Goal: Information Seeking & Learning: Compare options

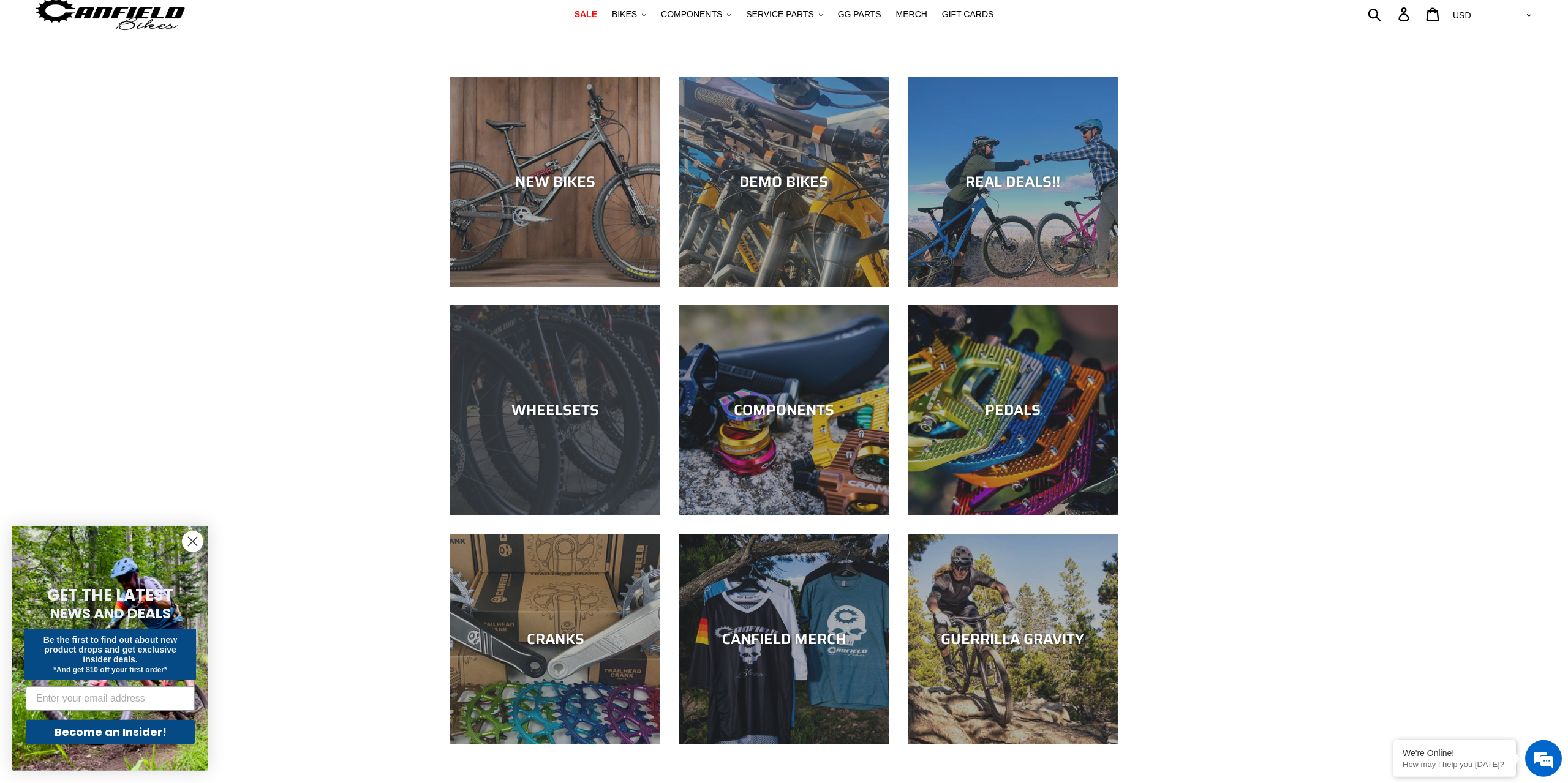
scroll to position [63, 0]
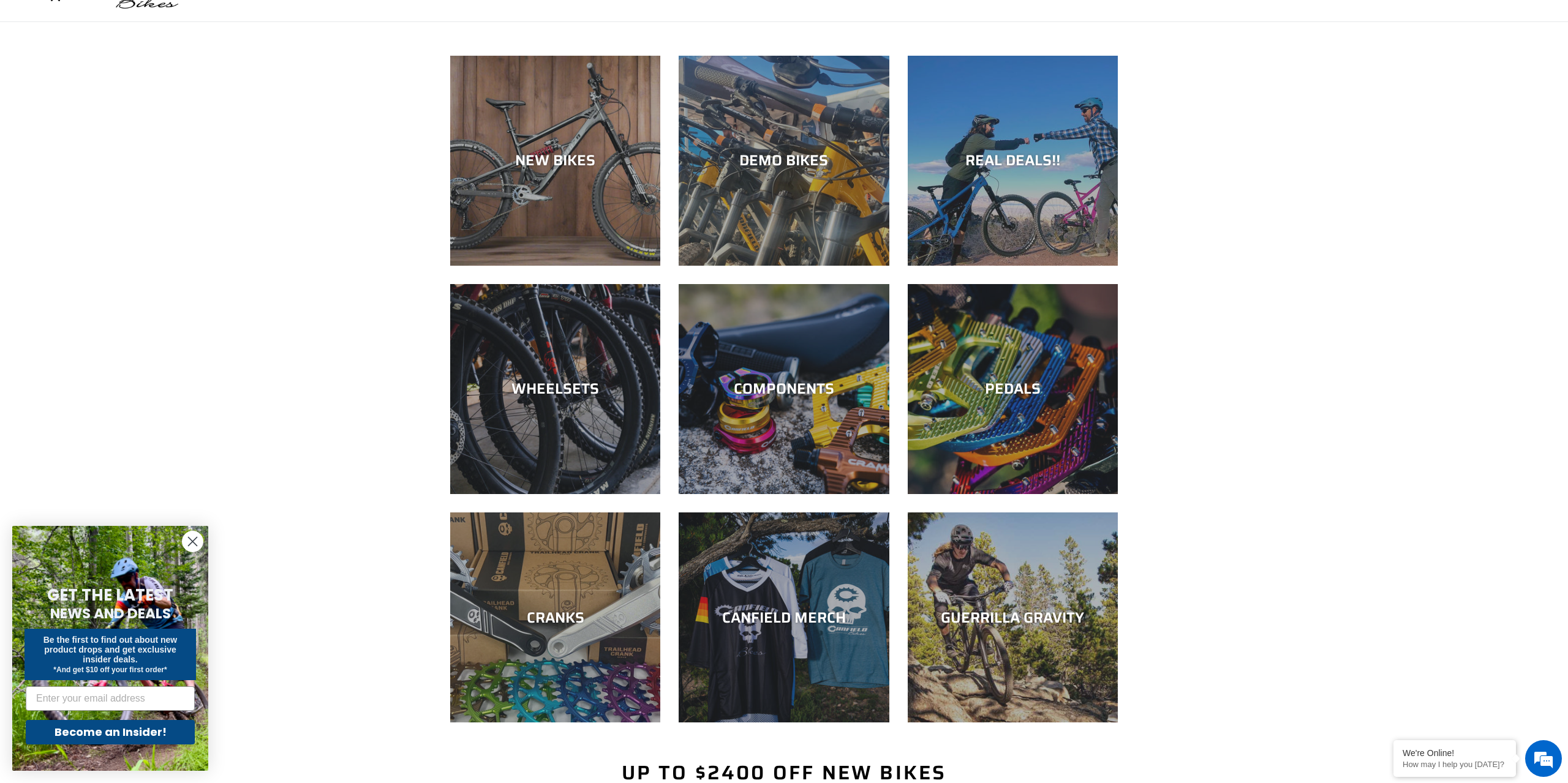
click at [191, 539] on circle "Close dialog" at bounding box center [193, 542] width 21 height 21
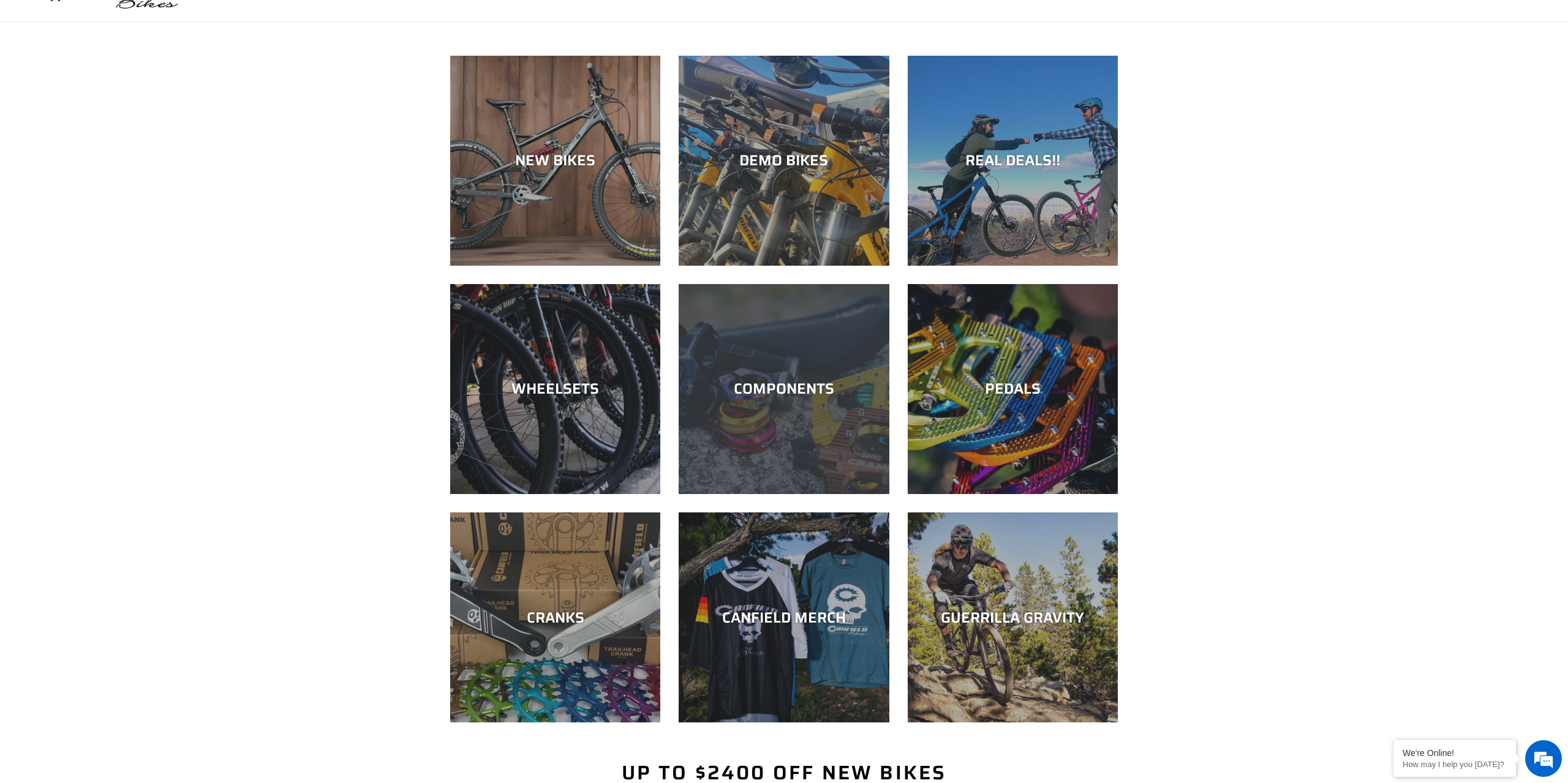
scroll to position [0, 0]
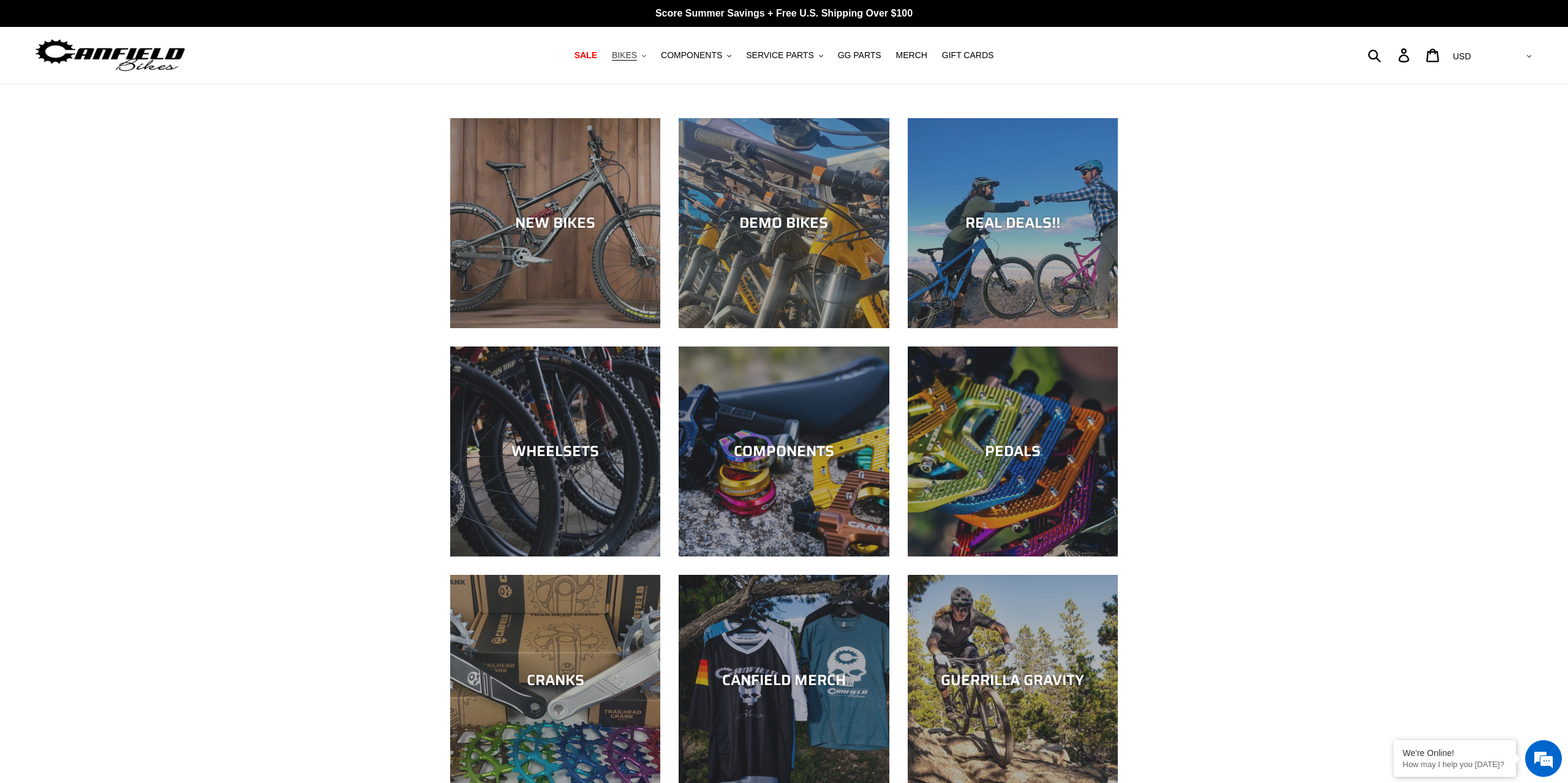
click at [646, 58] on icon ".cls-1{fill:#231f20}" at bounding box center [644, 55] width 4 height 4
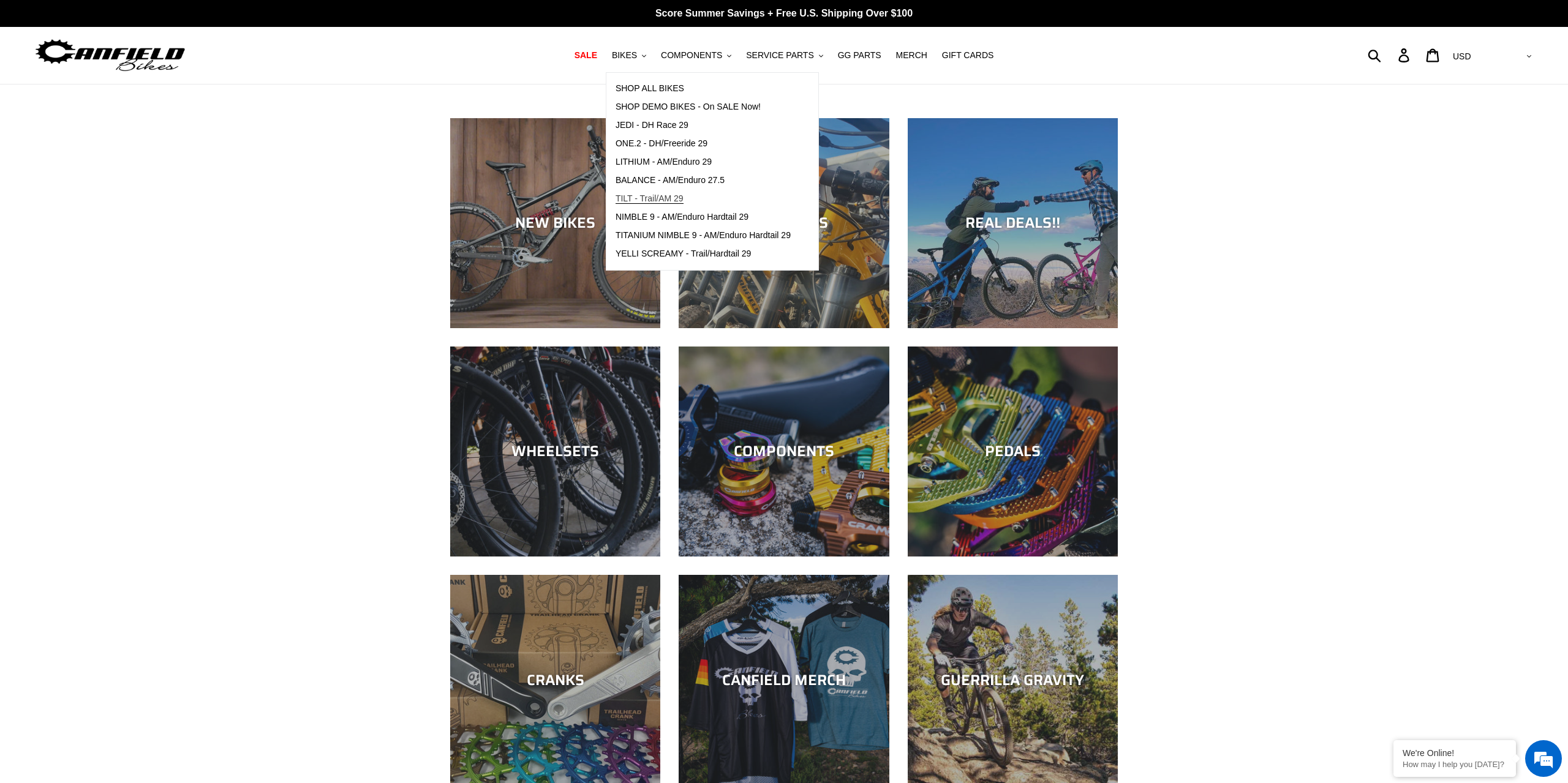
click at [673, 191] on link "TILT - Trail/AM 29" at bounding box center [703, 199] width 193 height 18
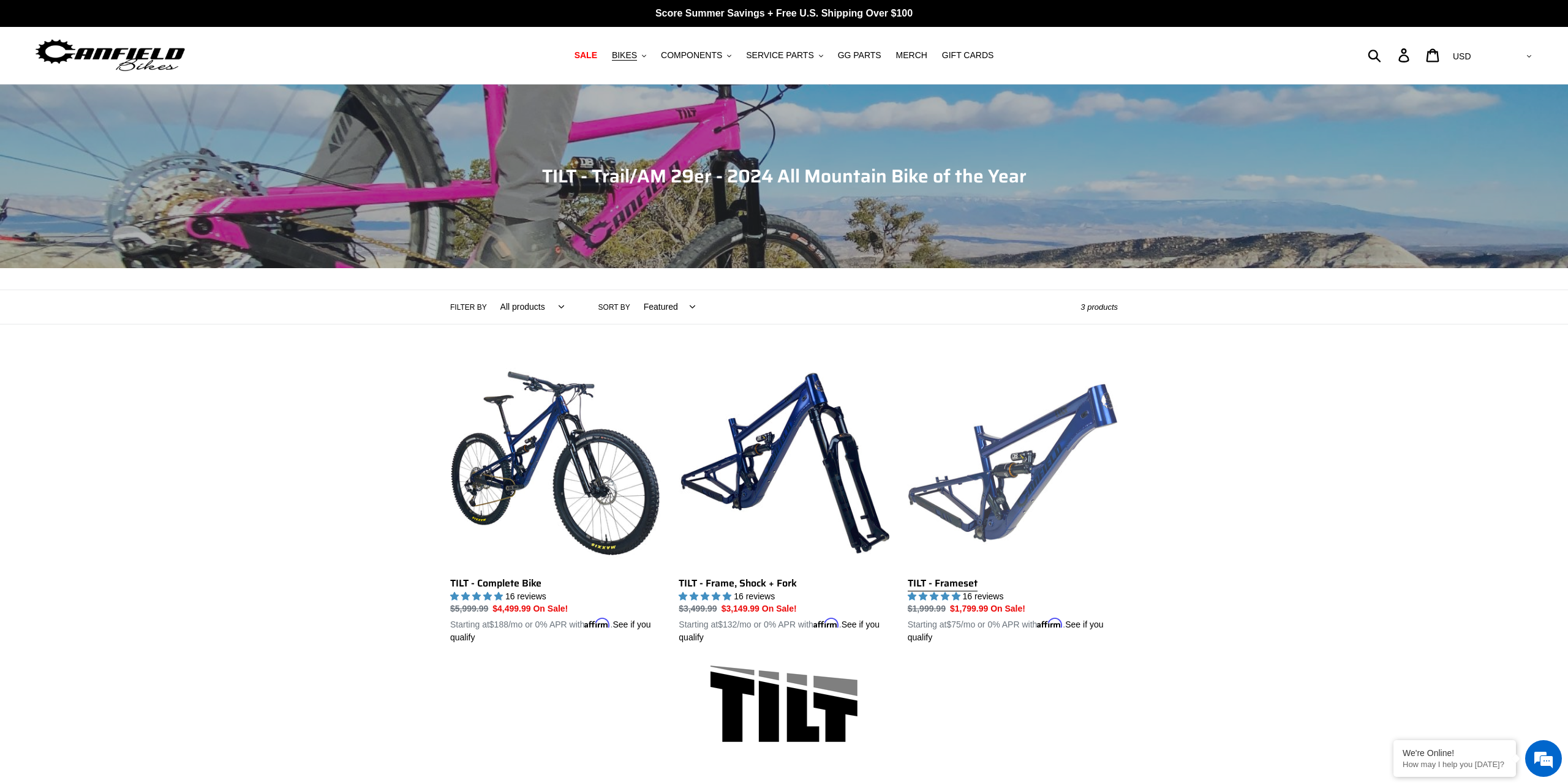
click at [1050, 452] on link "TILT - Frameset" at bounding box center [1012, 502] width 210 height 287
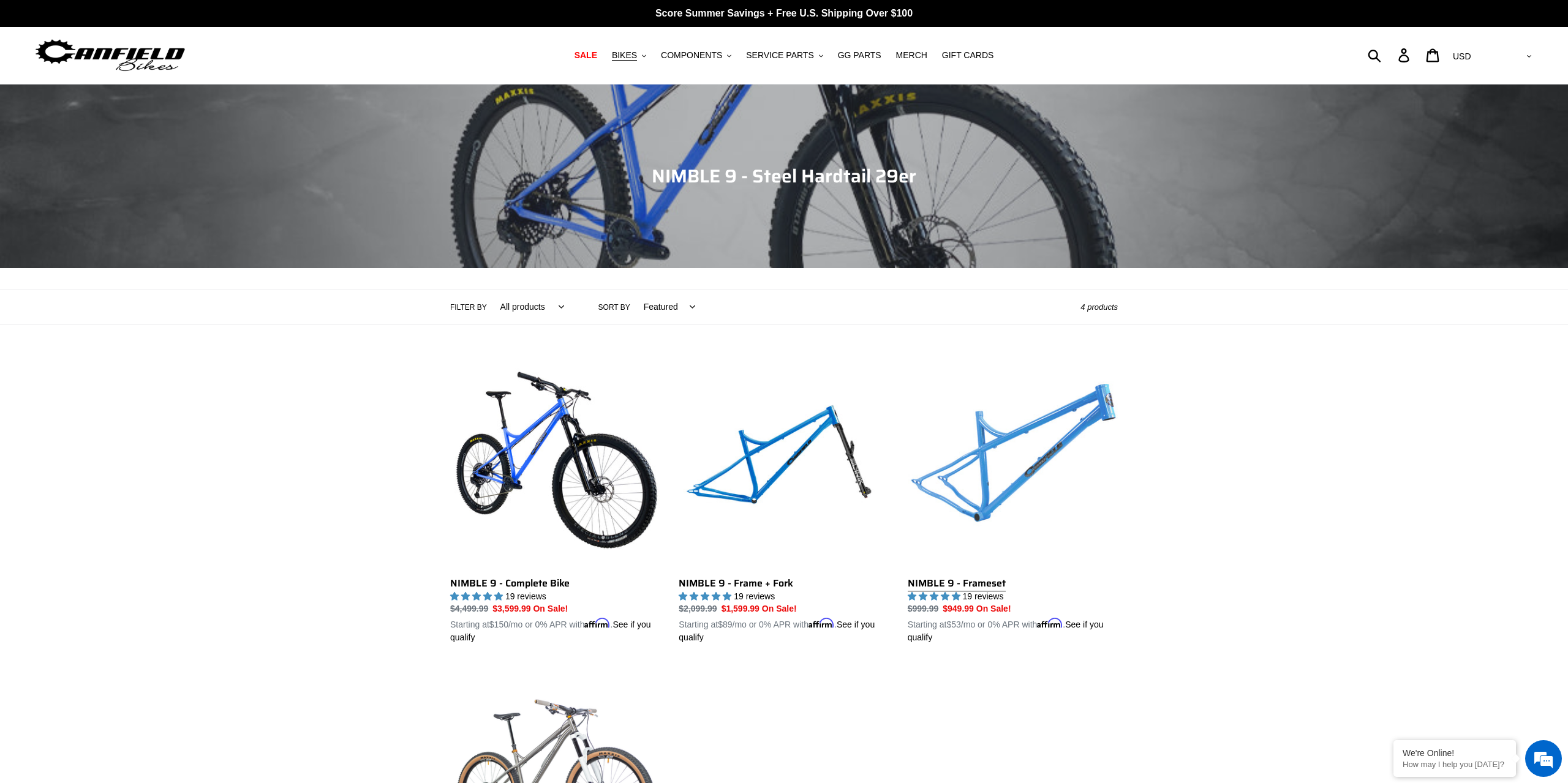
click at [996, 430] on link "NIMBLE 9 - Frameset" at bounding box center [1012, 502] width 210 height 287
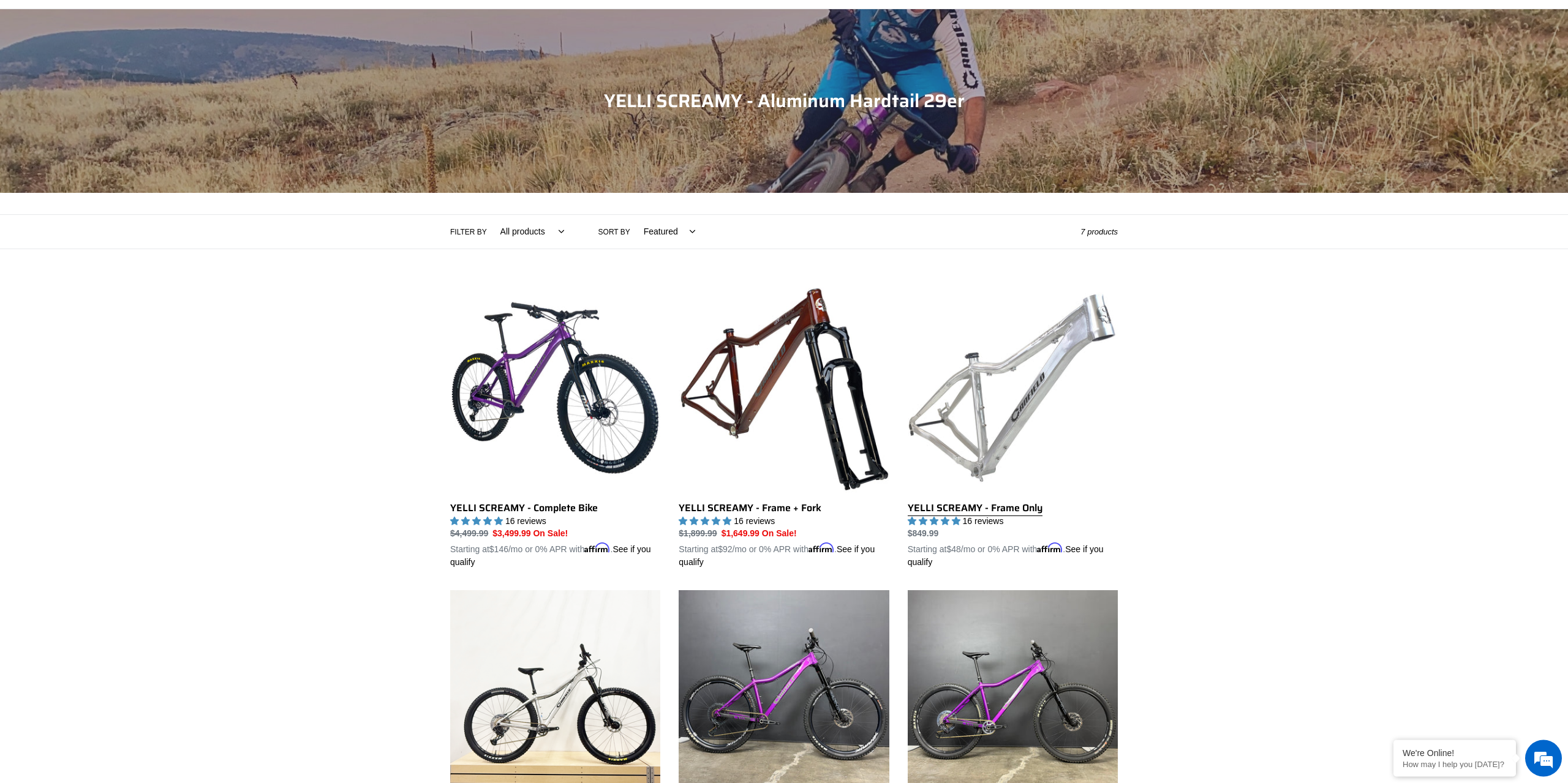
scroll to position [125, 0]
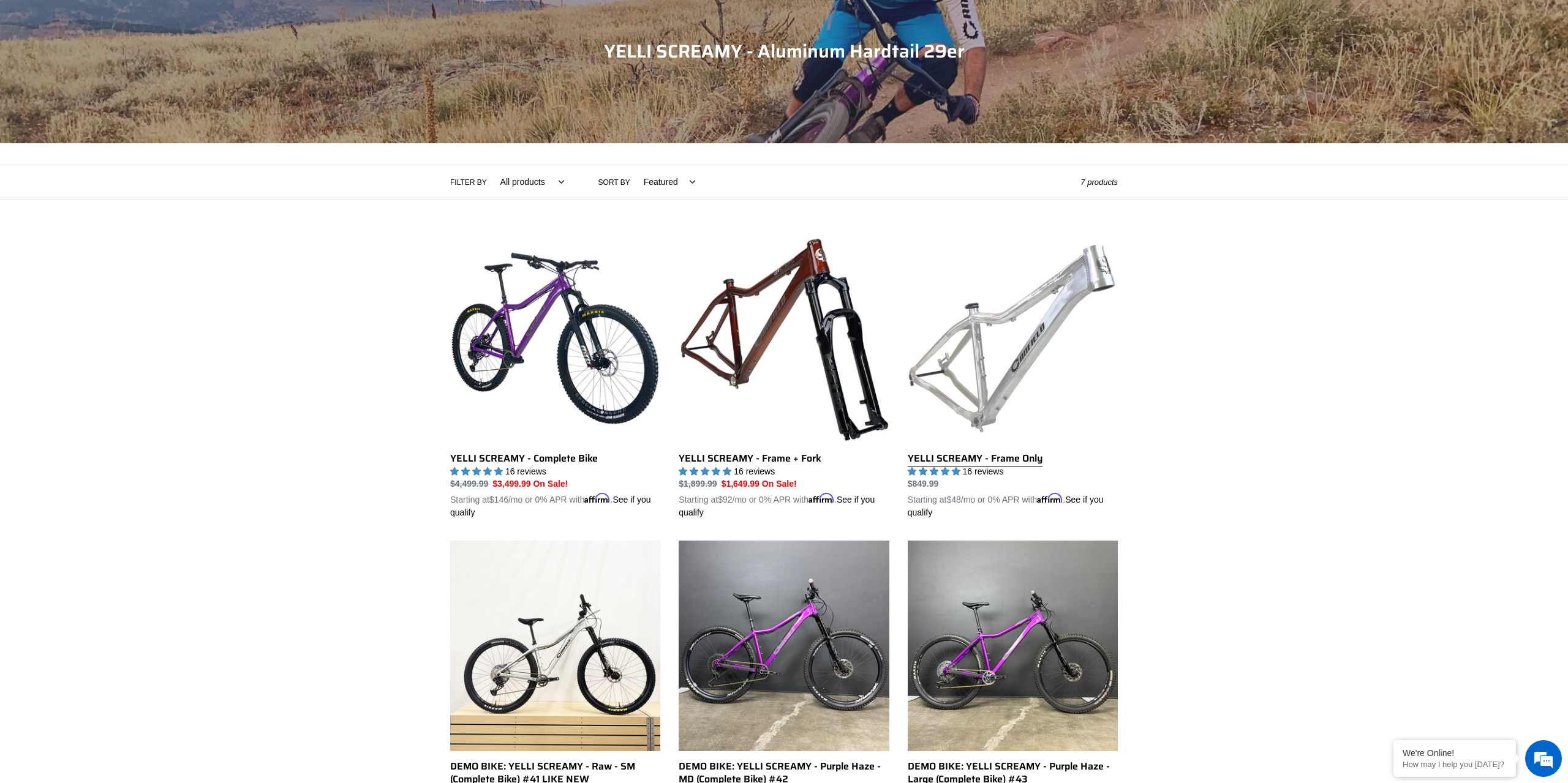
click at [981, 334] on link "YELLI SCREAMY - Frame Only" at bounding box center [1012, 376] width 210 height 287
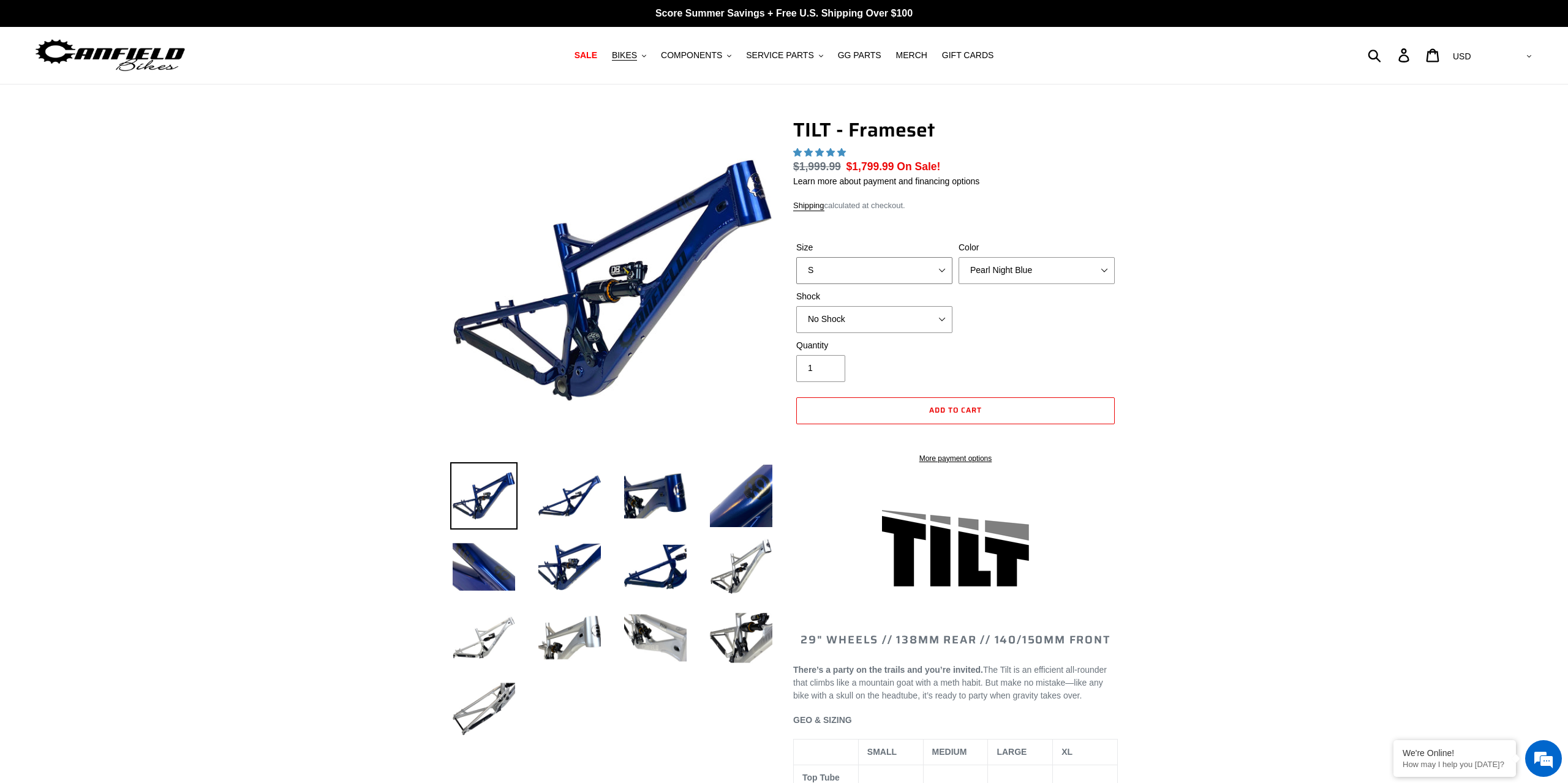
click at [797, 258] on select "S M L XL" at bounding box center [874, 271] width 156 height 27
select select "highest-rating"
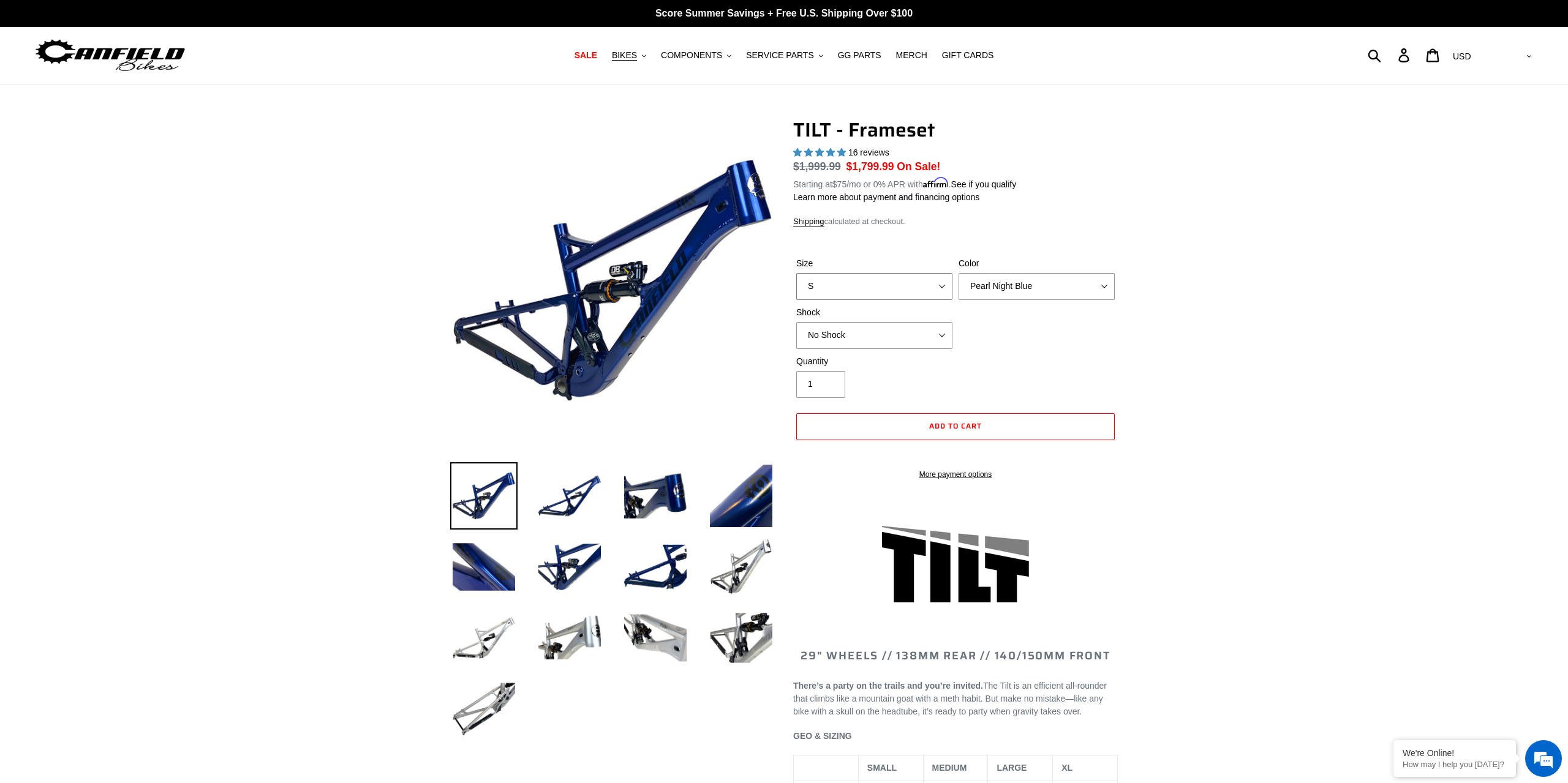
click at [904, 273] on select "S M L XL" at bounding box center [874, 287] width 156 height 27
click at [797, 322] on select "No Shock Cane Creek DB Kitsuma Air RockShox Deluxe Ultimate Fox FLOAT X EXT Sto…" at bounding box center [874, 335] width 156 height 27
click at [797, 273] on select "S M L XL" at bounding box center [874, 287] width 156 height 27
select select "L"
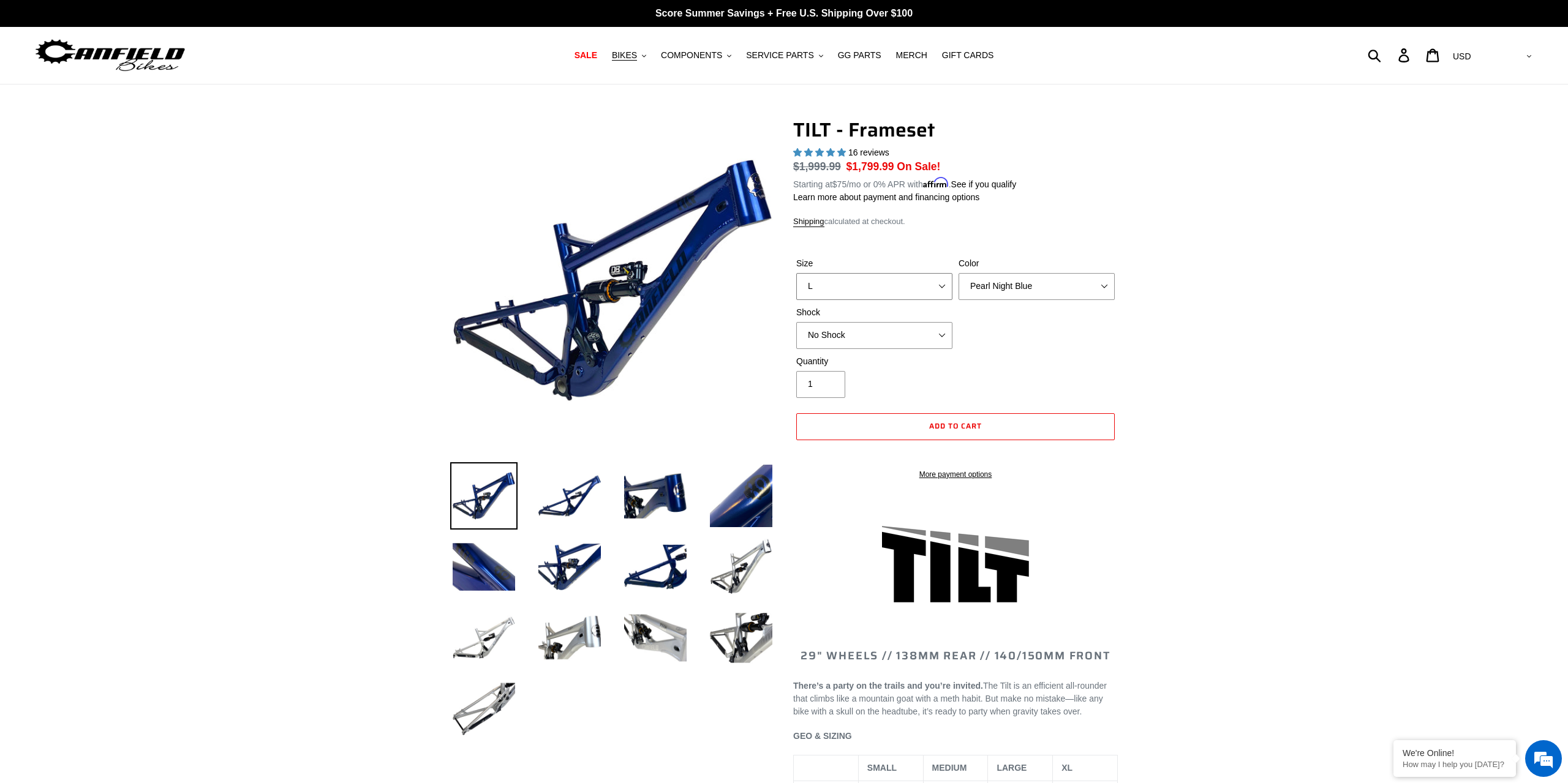
click option "L" at bounding box center [0, 0] width 0 height 0
click at [958, 273] on select "Pearl Night Blue Stealth Silver" at bounding box center [1036, 287] width 156 height 27
click option "Pearl Night Blue" at bounding box center [0, 0] width 0 height 0
click at [1047, 323] on div "Size S M L XL Color Pearl Night Blue Stealth Silver Shock No Shock Cane Creek D…" at bounding box center [956, 307] width 325 height 98
click at [797, 322] on select "No Shock Cane Creek DB Kitsuma Air RockShox Deluxe Ultimate Fox FLOAT X EXT Sto…" at bounding box center [874, 335] width 156 height 27
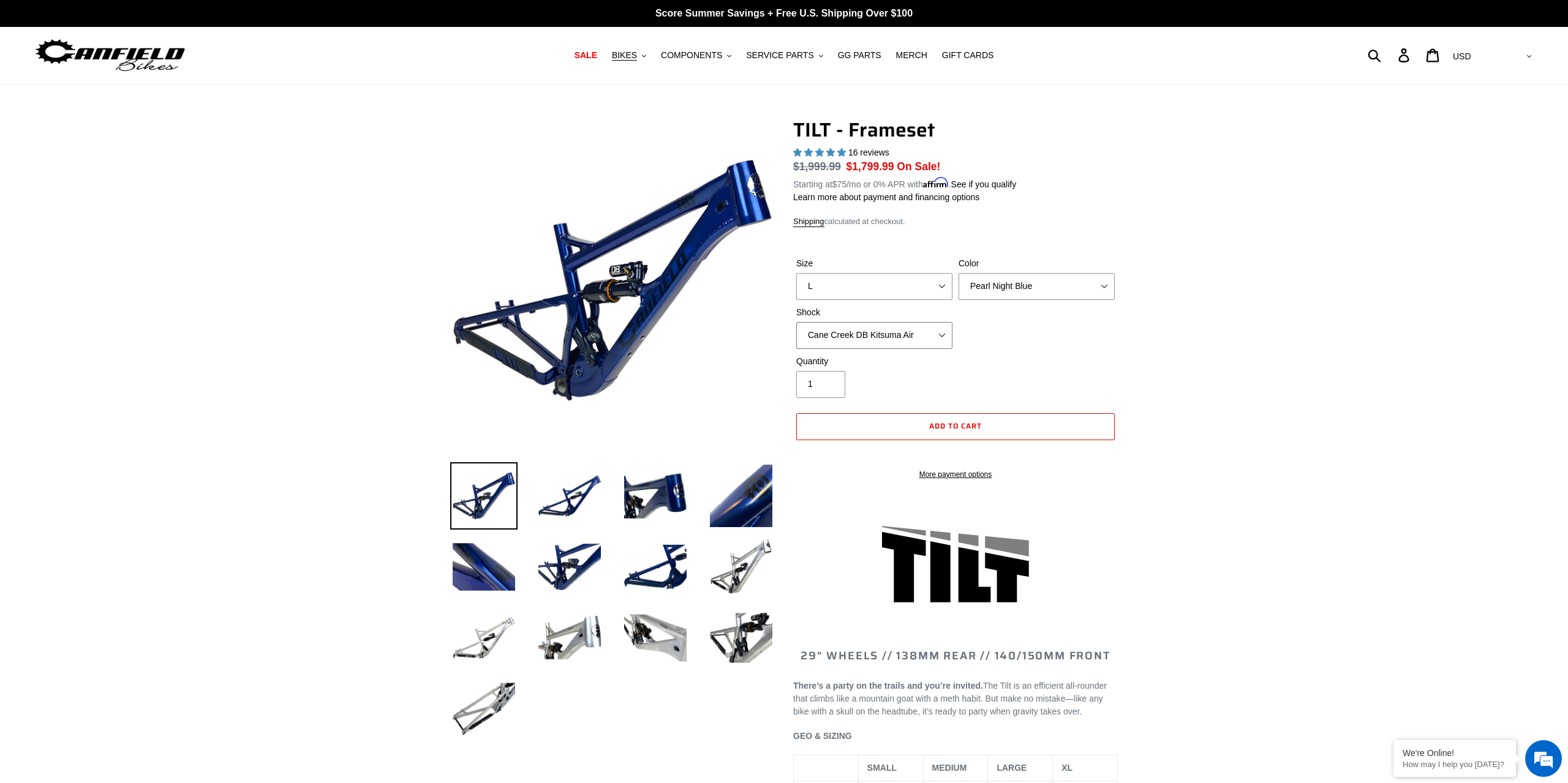
click option "Cane Creek DB Kitsuma Air" at bounding box center [0, 0] width 0 height 0
click at [797, 322] on select "No Shock Cane Creek DB Kitsuma Air RockShox Deluxe Ultimate Fox FLOAT X EXT Sto…" at bounding box center [874, 335] width 156 height 27
click option "RockShox Deluxe Ultimate" at bounding box center [0, 0] width 0 height 0
click at [797, 322] on select "No Shock Cane Creek DB Kitsuma Air RockShox Deluxe Ultimate Fox FLOAT X EXT Sto…" at bounding box center [874, 335] width 156 height 27
select select "No Shock"
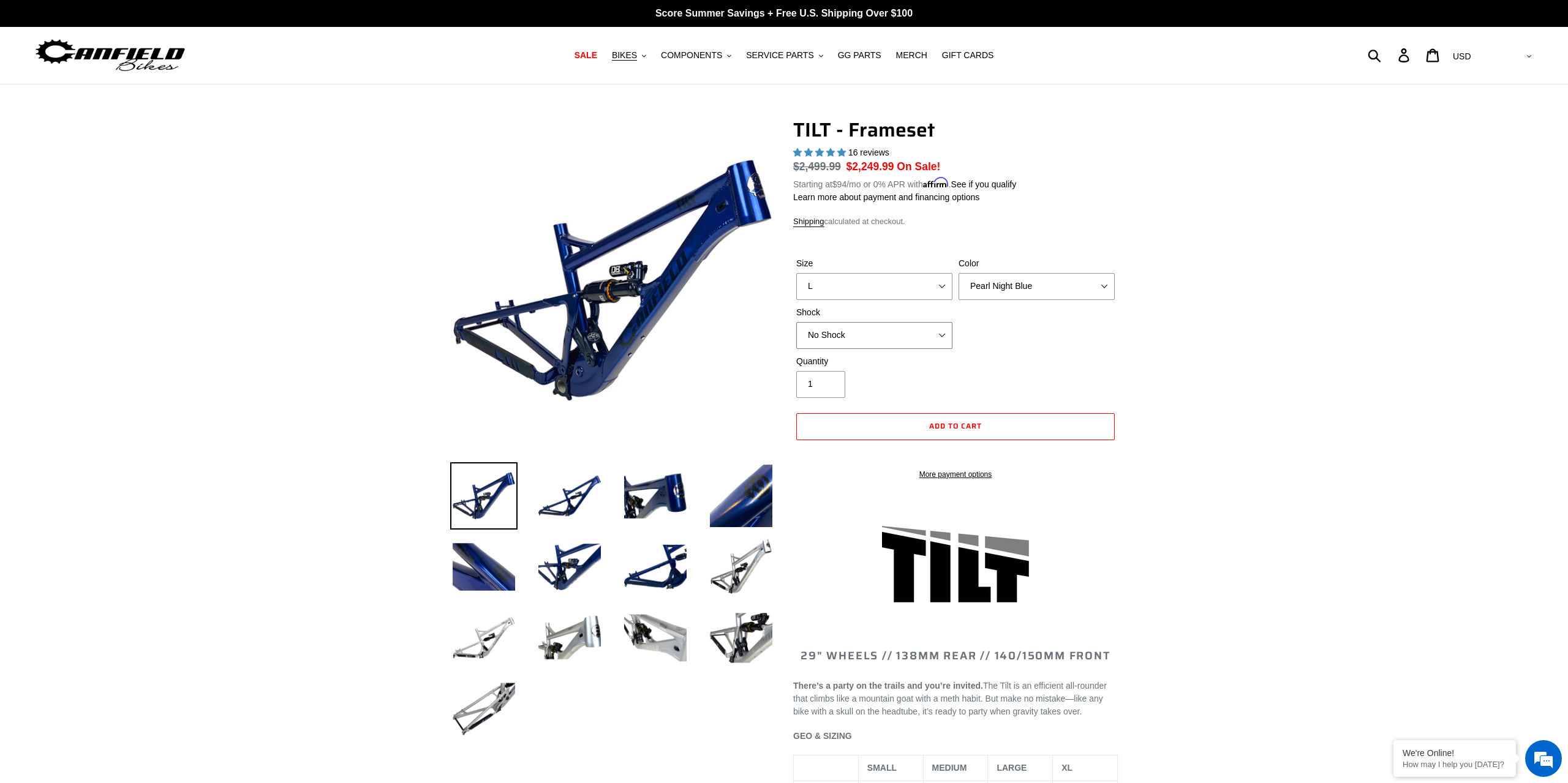
click option "No Shock" at bounding box center [0, 0] width 0 height 0
click at [1003, 364] on div "Quantity 1" at bounding box center [956, 380] width 325 height 49
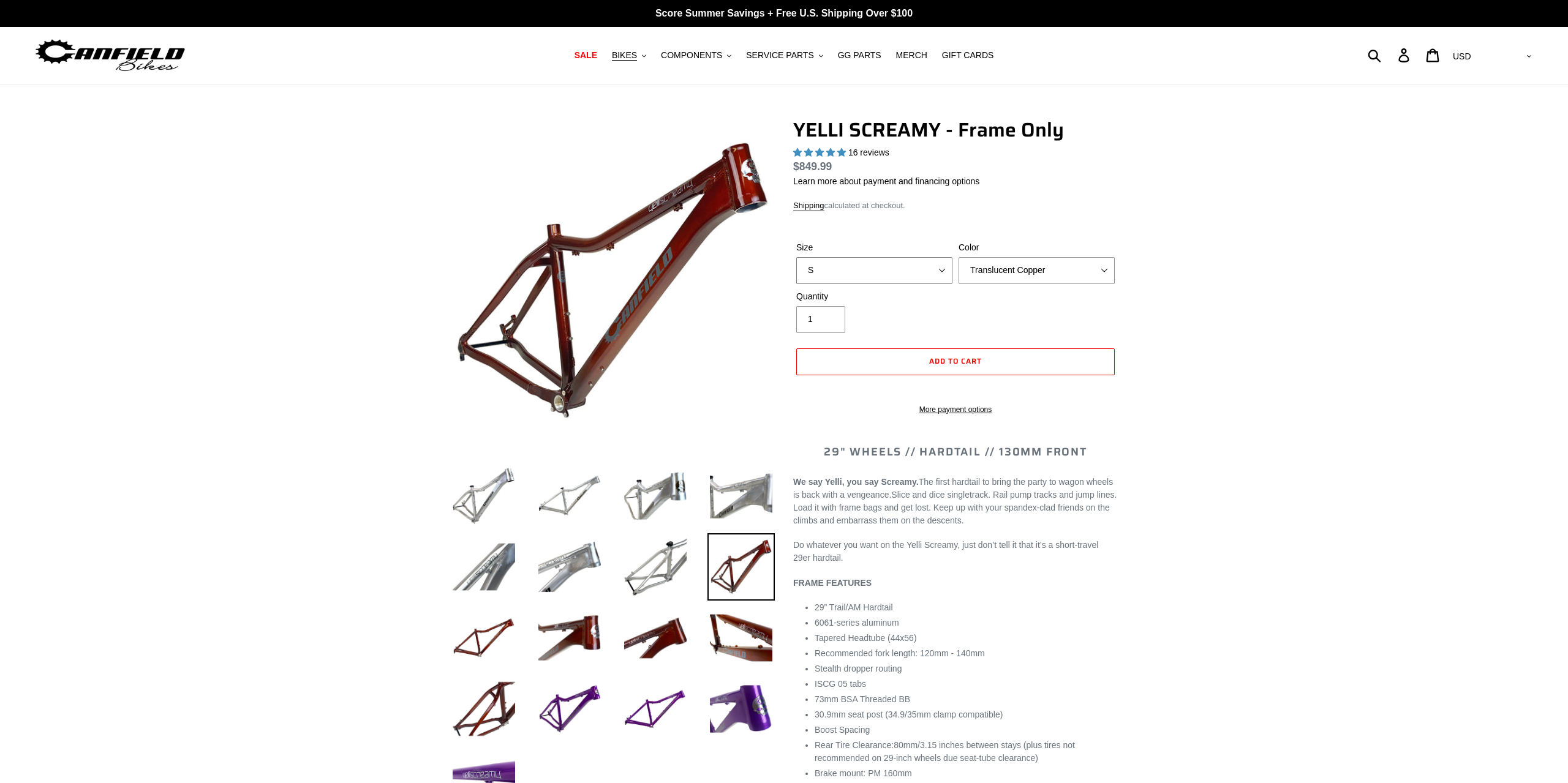
click at [797, 258] on select "S M L XL" at bounding box center [874, 271] width 156 height 27
select select "L"
click option "L" at bounding box center [0, 0] width 0 height 0
click at [958, 258] on select "Translucent Copper Purple Haze Raw" at bounding box center [1036, 271] width 156 height 27
click option "Purple Haze" at bounding box center [0, 0] width 0 height 0
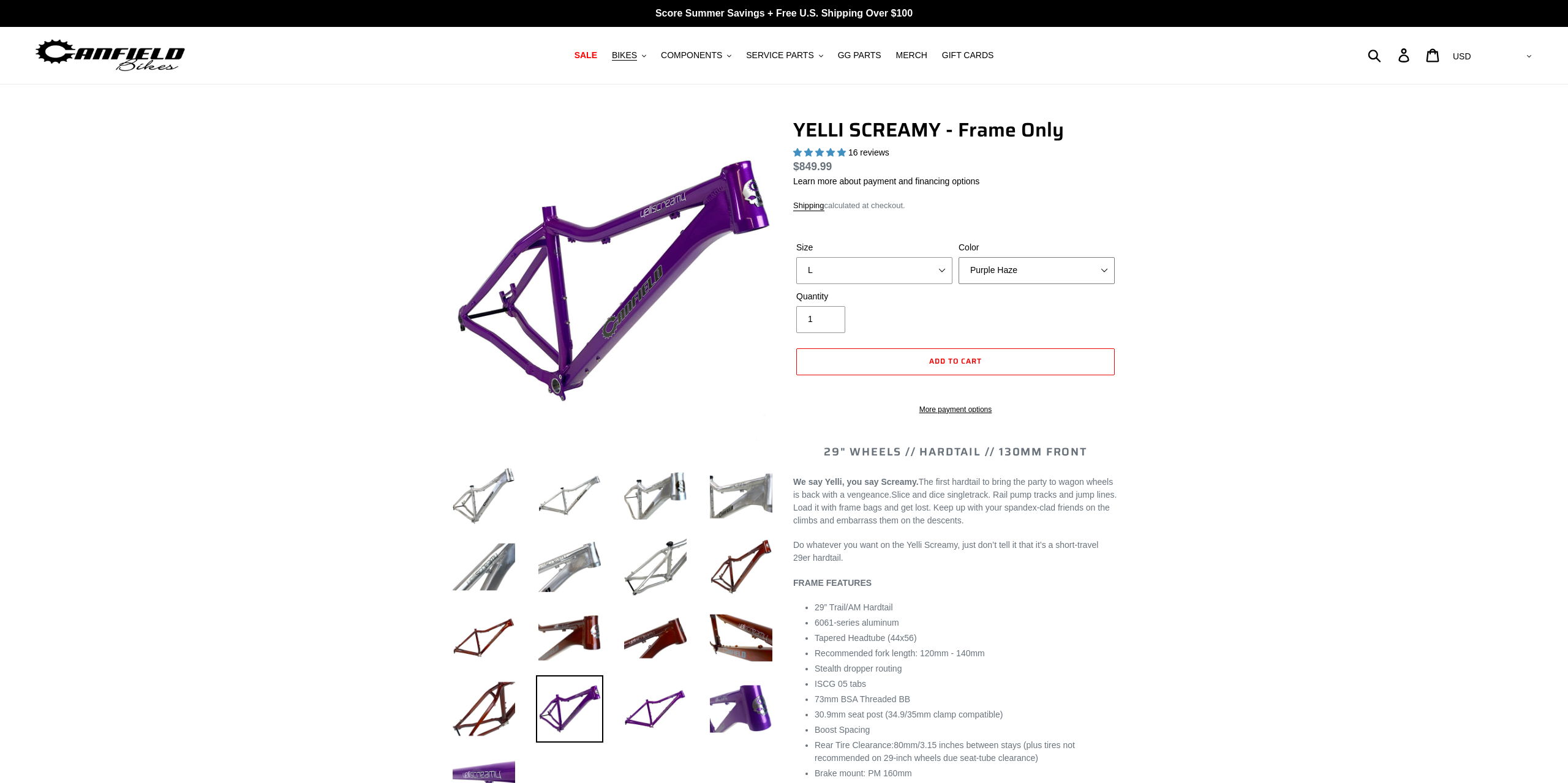
click at [958, 258] on select "Translucent Copper Purple Haze Raw" at bounding box center [1036, 271] width 156 height 27
select select "Translucent Copper"
click option "Translucent Copper" at bounding box center [0, 0] width 0 height 0
click at [637, 55] on span "BIKES" at bounding box center [625, 55] width 25 height 10
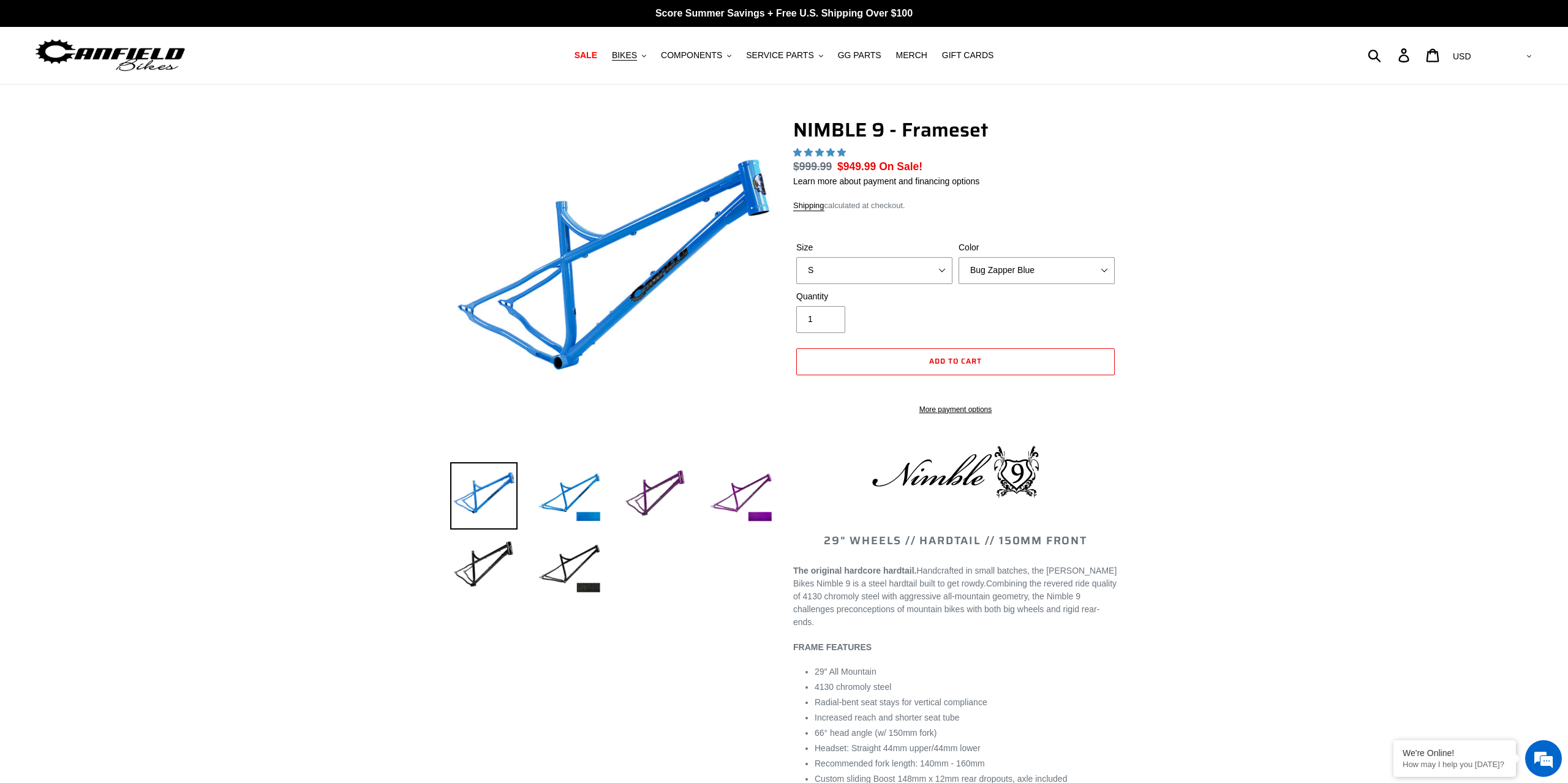
select select "highest-rating"
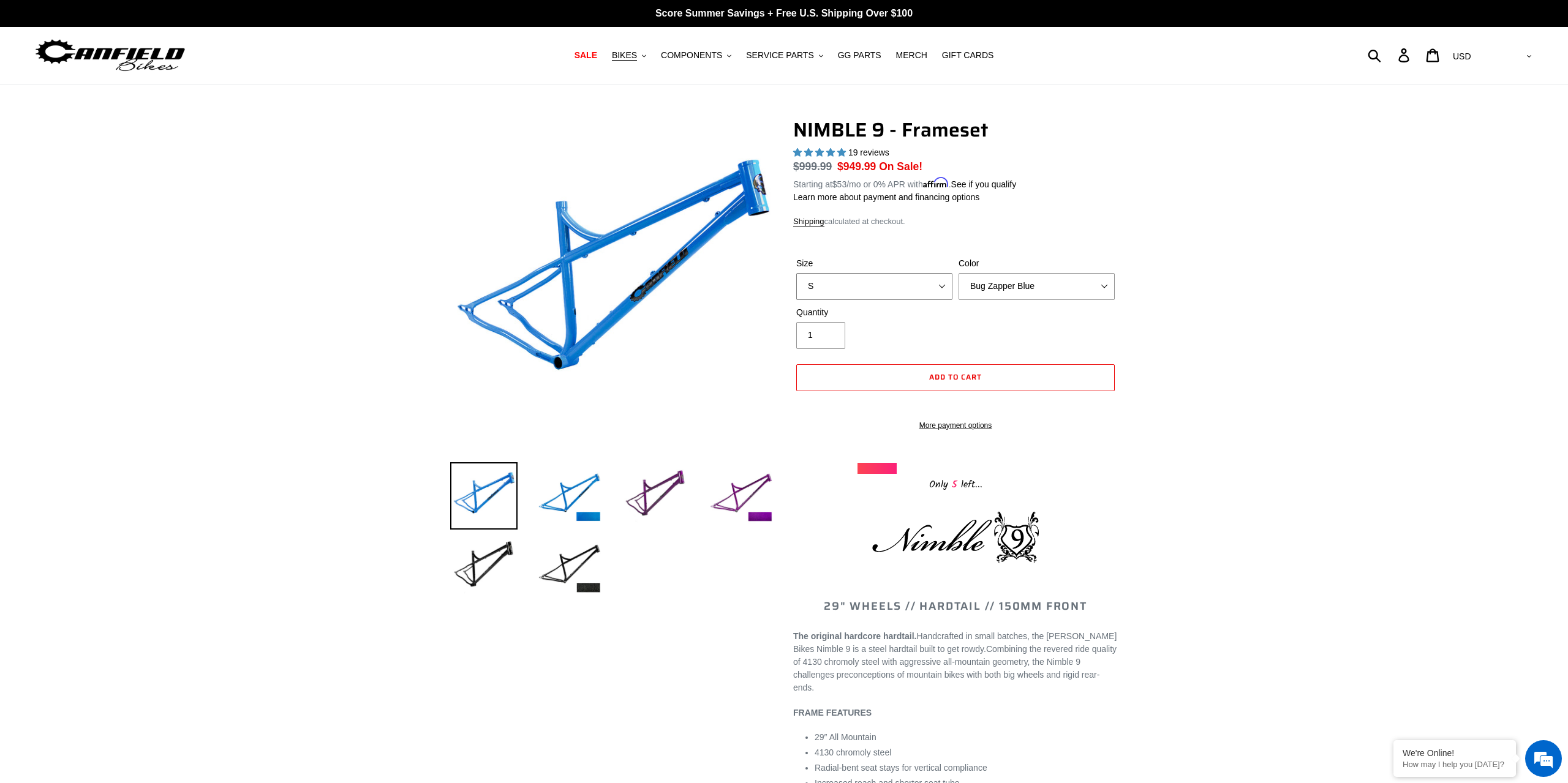
click at [797, 273] on select "S M L XL" at bounding box center [874, 287] width 156 height 27
select select "L"
click option "L" at bounding box center [0, 0] width 0 height 0
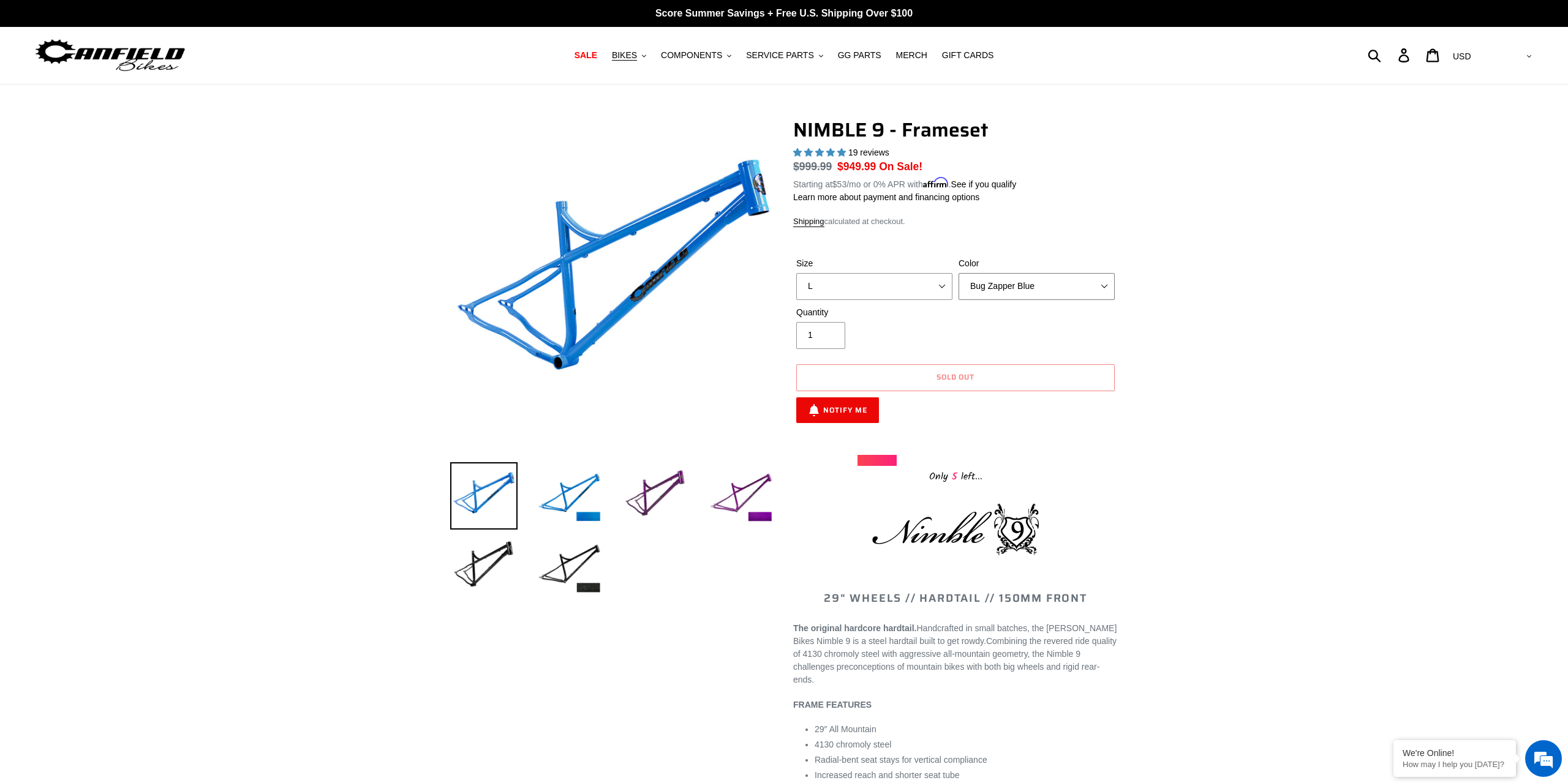
click at [958, 273] on select "Bug Zapper Blue Purple Haze -Sold Out Galaxy Black" at bounding box center [1036, 287] width 156 height 27
click option "Galaxy Black" at bounding box center [0, 0] width 0 height 0
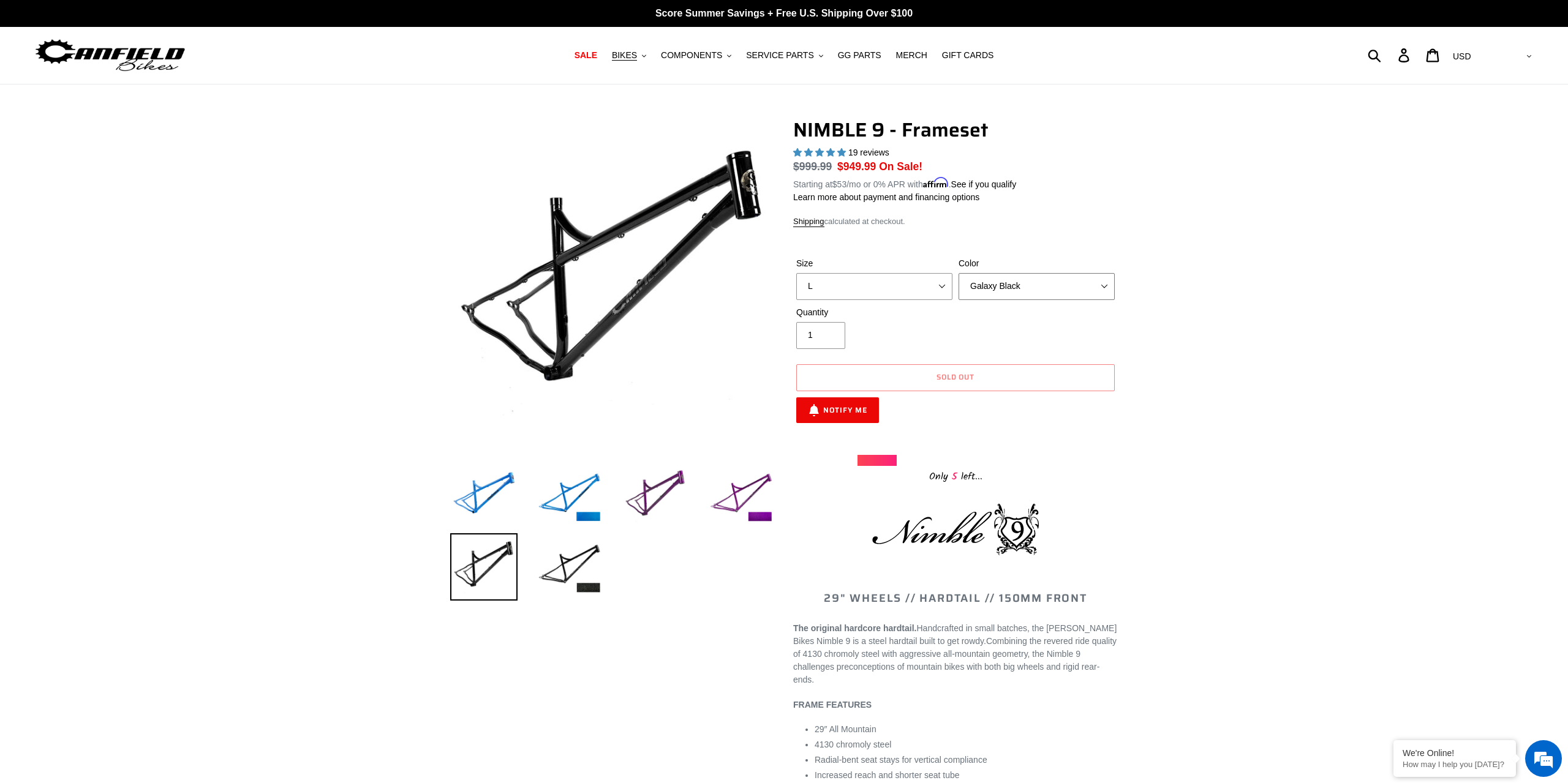
click at [958, 273] on select "Bug Zapper Blue Purple Haze -Sold Out Galaxy Black" at bounding box center [1036, 287] width 156 height 27
select select "Bug Zapper Blue"
click option "Bug Zapper Blue" at bounding box center [0, 0] width 0 height 0
